Goal: Book appointment/travel/reservation

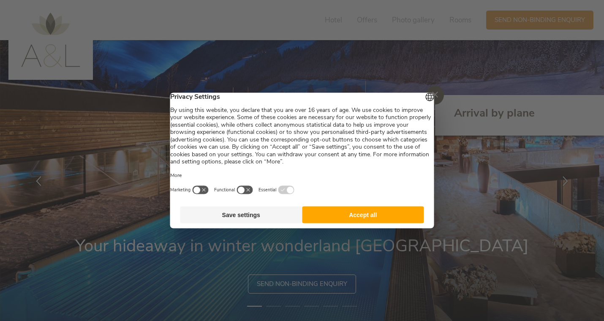
click at [350, 221] on button "Accept all" at bounding box center [363, 215] width 122 height 17
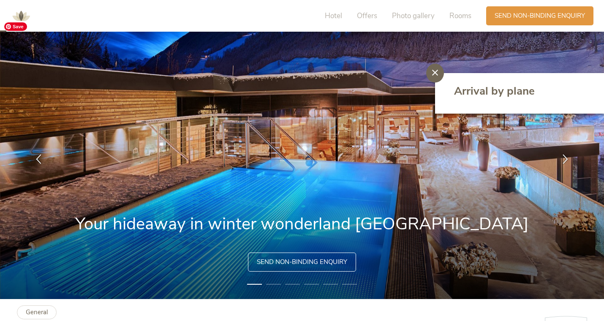
scroll to position [21, 0]
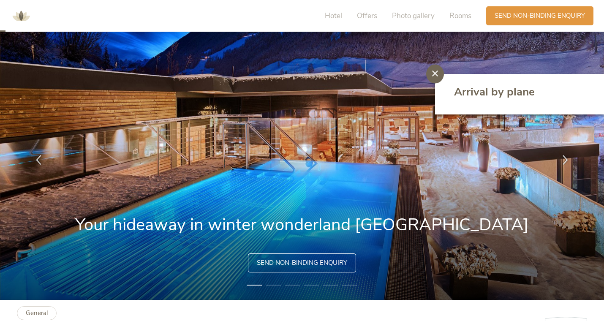
click at [276, 284] on li "2" at bounding box center [273, 285] width 15 height 8
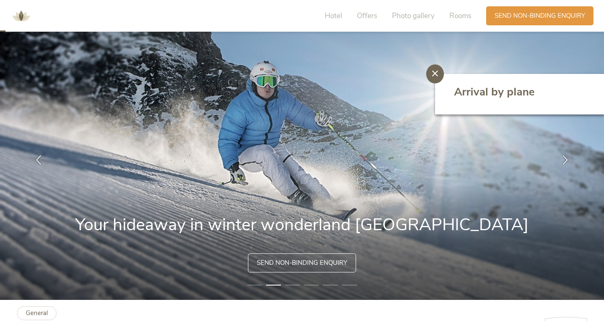
click at [297, 283] on li "3" at bounding box center [292, 285] width 15 height 8
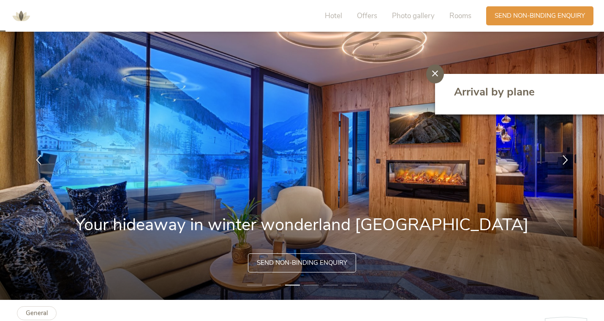
click at [312, 285] on li "4" at bounding box center [311, 285] width 15 height 8
click at [315, 285] on li "4" at bounding box center [311, 285] width 15 height 8
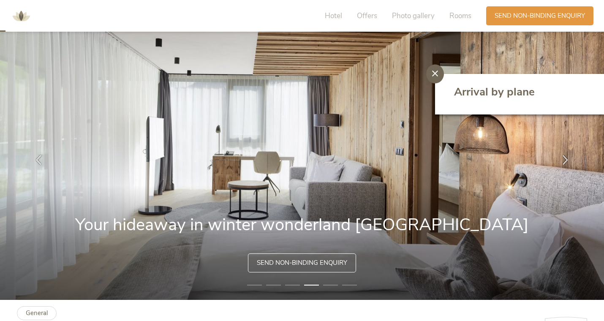
click at [335, 283] on li "5" at bounding box center [330, 285] width 15 height 8
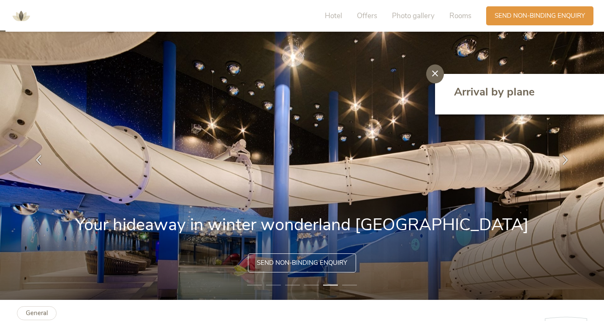
click at [351, 283] on li "6" at bounding box center [349, 285] width 15 height 8
click at [351, 286] on li "6" at bounding box center [349, 285] width 15 height 8
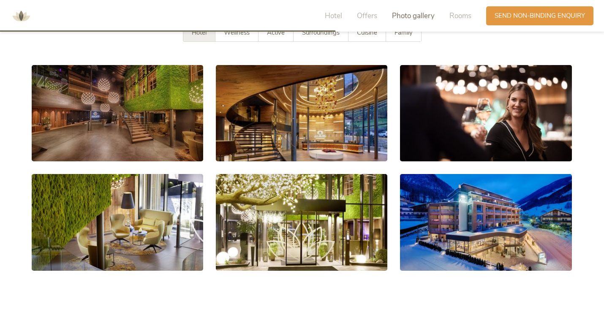
scroll to position [1288, 0]
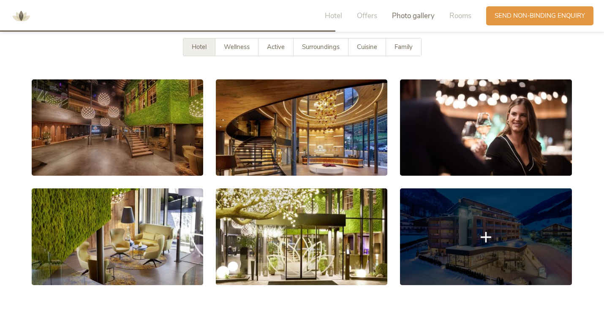
click at [444, 216] on link at bounding box center [485, 236] width 171 height 96
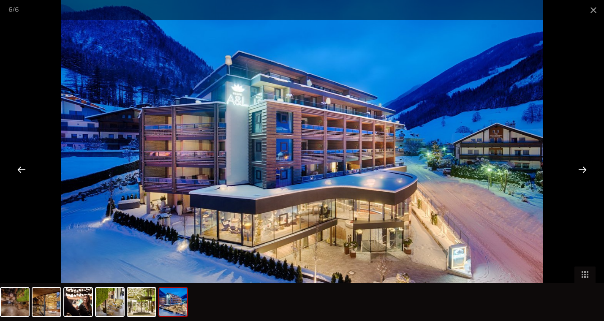
click at [582, 168] on div at bounding box center [582, 169] width 26 height 26
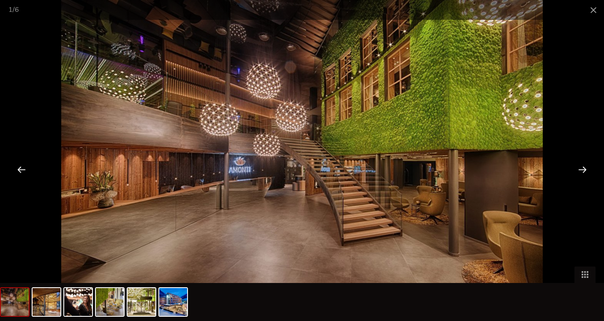
click at [582, 168] on div at bounding box center [582, 169] width 26 height 26
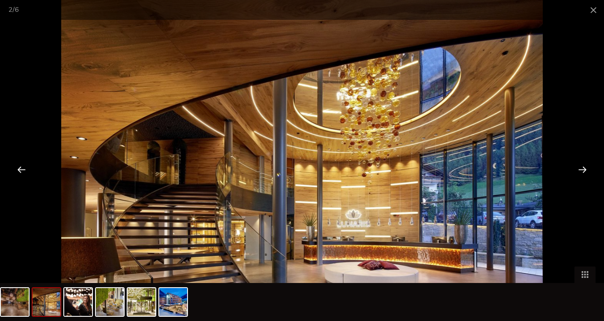
click at [582, 168] on div at bounding box center [582, 169] width 26 height 26
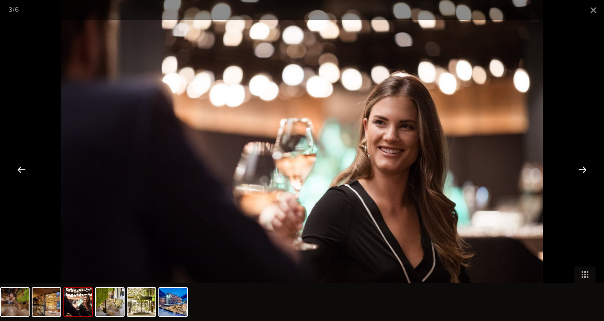
click at [582, 168] on div at bounding box center [582, 169] width 26 height 26
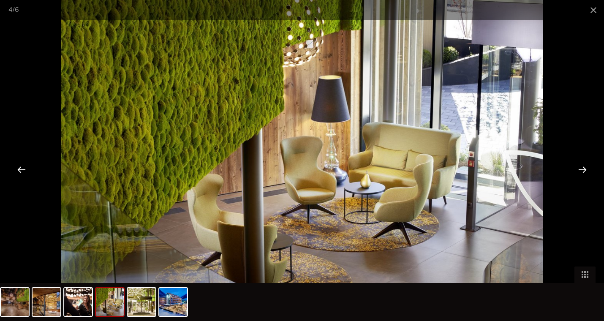
click at [582, 168] on div at bounding box center [582, 169] width 26 height 26
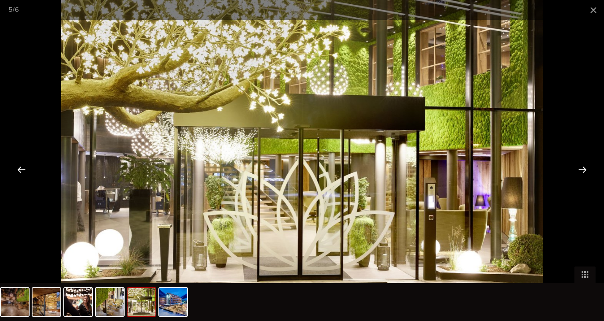
click at [582, 168] on div at bounding box center [582, 169] width 26 height 26
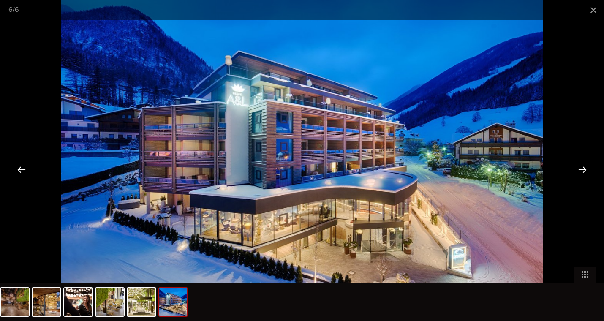
click at [582, 168] on div at bounding box center [582, 169] width 26 height 26
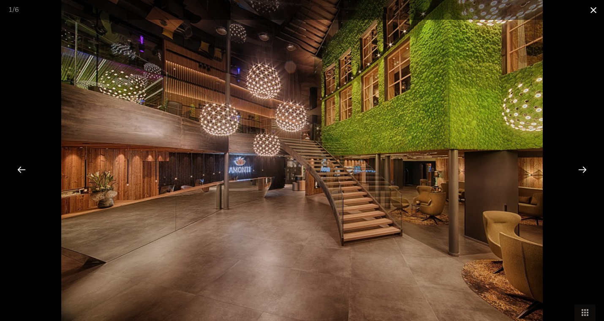
click at [592, 10] on span at bounding box center [593, 10] width 21 height 20
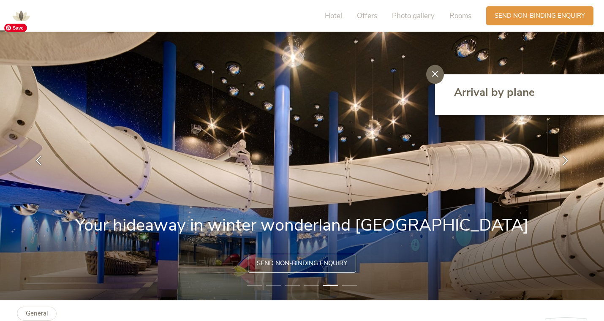
scroll to position [22, 0]
